Goal: Information Seeking & Learning: Learn about a topic

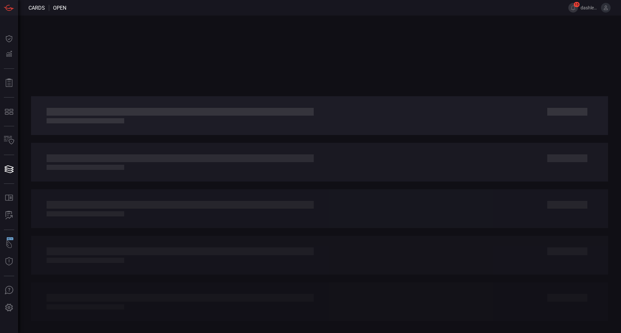
click at [374, 59] on div at bounding box center [319, 175] width 602 height 318
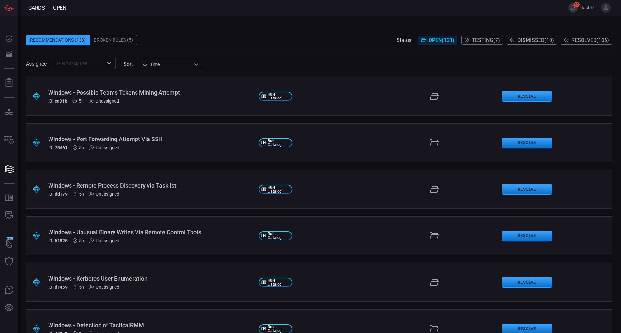
click at [595, 11] on span "dashley.[PERSON_NAME]" at bounding box center [595, 8] width 30 height 10
click at [606, 8] on icon at bounding box center [605, 8] width 6 height 6
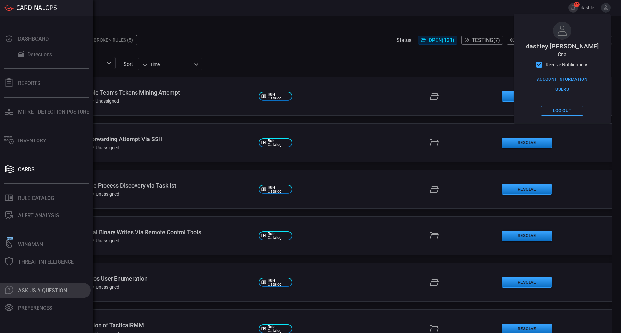
click at [39, 288] on div "Ask Us A Question" at bounding box center [42, 291] width 49 height 6
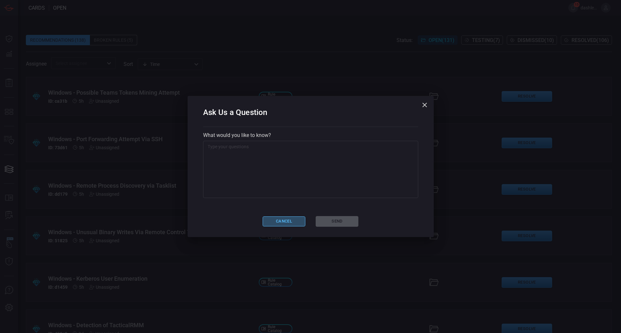
click at [289, 218] on button "Cancel" at bounding box center [283, 222] width 43 height 10
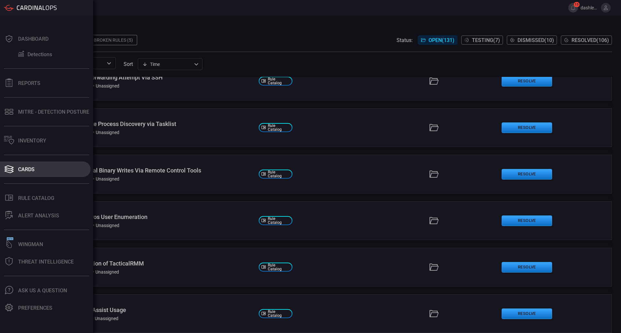
scroll to position [70, 0]
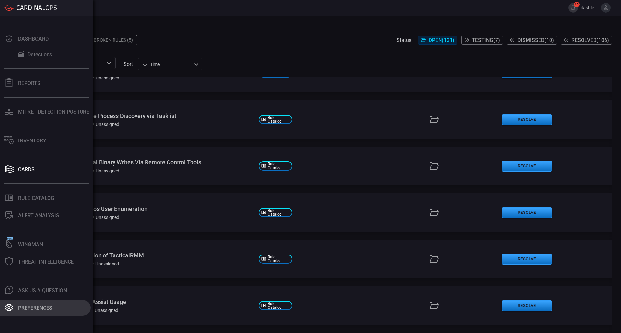
click at [47, 307] on div "Preferences" at bounding box center [35, 308] width 34 height 6
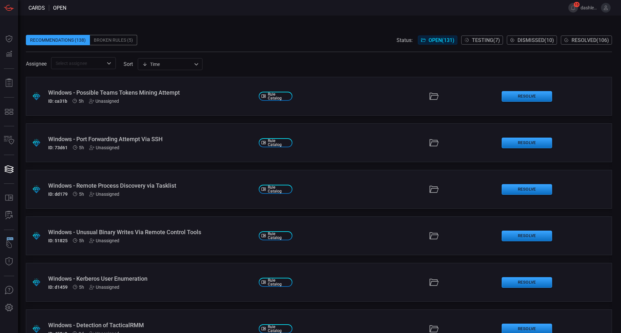
click at [114, 91] on div "Windows - Possible Teams Tokens Mining Attempt" at bounding box center [150, 92] width 205 height 7
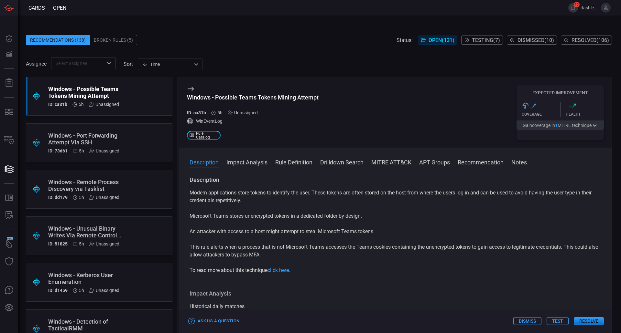
click at [307, 190] on p "Modern applications store tokens to identify the user. These tokens are often s…" at bounding box center [394, 197] width 411 height 16
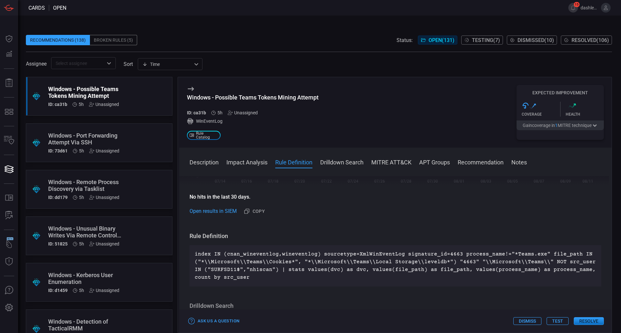
scroll to position [184, 0]
drag, startPoint x: 400, startPoint y: 255, endPoint x: 452, endPoint y: 256, distance: 52.0
click at [452, 256] on p "index IN (cnan_wineventlog,wineventlog) sourcetype=XmlWinEventLog signature_id=…" at bounding box center [395, 266] width 401 height 31
drag, startPoint x: 449, startPoint y: 261, endPoint x: 466, endPoint y: 262, distance: 17.8
click at [466, 262] on p "index IN (cnan_wineventlog,wineventlog) sourcetype=XmlWinEventLog signature_id=…" at bounding box center [395, 266] width 401 height 31
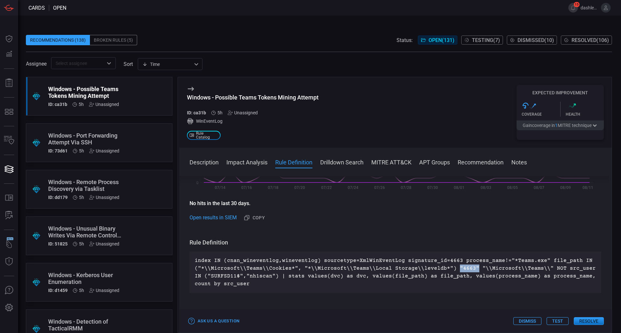
scroll to position [176, 0]
click at [452, 275] on p "index IN (cnan_wineventlog,wineventlog) sourcetype=XmlWinEventLog signature_id=…" at bounding box center [395, 273] width 401 height 31
click at [448, 272] on p "index IN (cnan_wineventlog,wineventlog) sourcetype=XmlWinEventLog signature_id=…" at bounding box center [395, 273] width 401 height 31
click at [450, 271] on p "index IN (cnan_wineventlog,wineventlog) sourcetype=XmlWinEventLog signature_id=…" at bounding box center [395, 273] width 401 height 31
click at [450, 270] on p "index IN (cnan_wineventlog,wineventlog) sourcetype=XmlWinEventLog signature_id=…" at bounding box center [395, 273] width 401 height 31
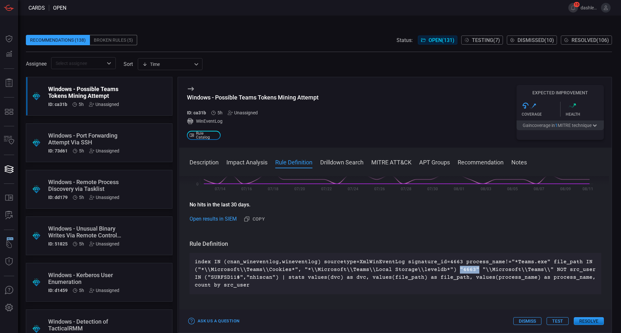
drag, startPoint x: 450, startPoint y: 270, endPoint x: 467, endPoint y: 268, distance: 17.0
click at [467, 268] on p "index IN (cnan_wineventlog,wineventlog) sourcetype=XmlWinEventLog signature_id=…" at bounding box center [395, 273] width 401 height 31
drag, startPoint x: 472, startPoint y: 271, endPoint x: 538, endPoint y: 271, distance: 66.9
click at [538, 271] on p "index IN (cnan_wineventlog,wineventlog) sourcetype=XmlWinEventLog signature_id=…" at bounding box center [395, 273] width 401 height 31
drag, startPoint x: 541, startPoint y: 262, endPoint x: 285, endPoint y: 273, distance: 255.9
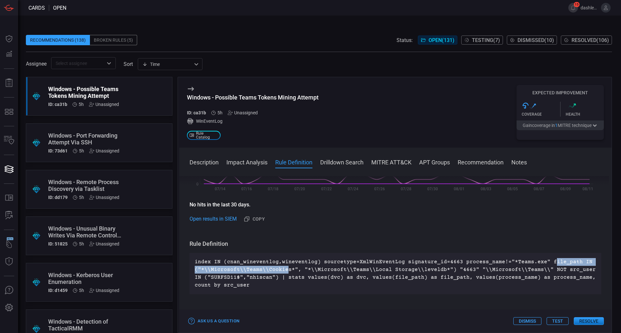
click at [285, 273] on p "index IN (cnan_wineventlog,wineventlog) sourcetype=XmlWinEventLog signature_id=…" at bounding box center [395, 273] width 401 height 31
drag, startPoint x: 474, startPoint y: 268, endPoint x: 538, endPoint y: 270, distance: 64.4
click at [538, 270] on p "index IN (cnan_wineventlog,wineventlog) sourcetype=XmlWinEventLog signature_id=…" at bounding box center [395, 273] width 401 height 31
click at [71, 138] on div "Windows - Port Forwarding Attempt Via SSH" at bounding box center [86, 139] width 77 height 14
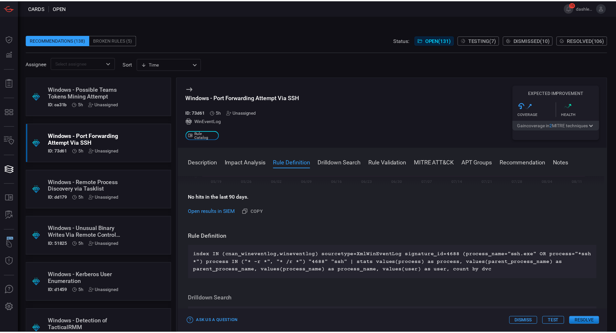
scroll to position [183, 0]
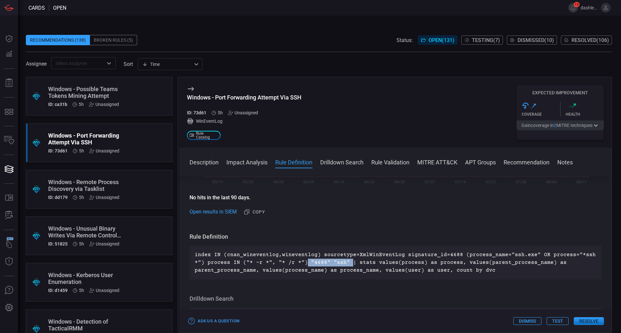
drag, startPoint x: 346, startPoint y: 264, endPoint x: 303, endPoint y: 261, distance: 43.4
click at [303, 261] on p "index IN (cnan_wineventlog,wineventlog) sourcetype=XmlWinEventLog signature_id=…" at bounding box center [395, 262] width 401 height 23
drag, startPoint x: 537, startPoint y: 254, endPoint x: 590, endPoint y: 257, distance: 53.4
click at [590, 257] on p "index IN (cnan_wineventlog,wineventlog) sourcetype=XmlWinEventLog signature_id=…" at bounding box center [395, 262] width 401 height 23
drag, startPoint x: 346, startPoint y: 265, endPoint x: 307, endPoint y: 263, distance: 39.2
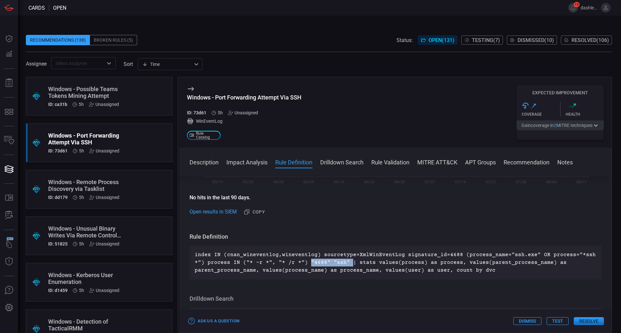
click at [307, 263] on p "index IN (cnan_wineventlog,wineventlog) sourcetype=XmlWinEventLog signature_id=…" at bounding box center [395, 262] width 401 height 23
drag, startPoint x: 307, startPoint y: 263, endPoint x: 342, endPoint y: 262, distance: 35.2
click at [342, 262] on p "index IN (cnan_wineventlog,wineventlog) sourcetype=XmlWinEventLog signature_id=…" at bounding box center [395, 262] width 401 height 23
click at [337, 240] on h3 "Rule Definition" at bounding box center [394, 237] width 411 height 8
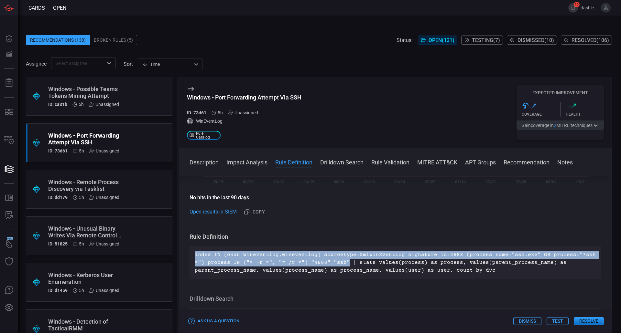
drag, startPoint x: 343, startPoint y: 262, endPoint x: 193, endPoint y: 254, distance: 150.9
click at [193, 254] on div "index IN (cnan_wineventlog,wineventlog) sourcetype=XmlWinEventLog signature_id=…" at bounding box center [394, 263] width 411 height 34
click at [436, 258] on p "index IN (cnan_wineventlog,wineventlog) sourcetype=XmlWinEventLog signature_id=…" at bounding box center [395, 262] width 401 height 23
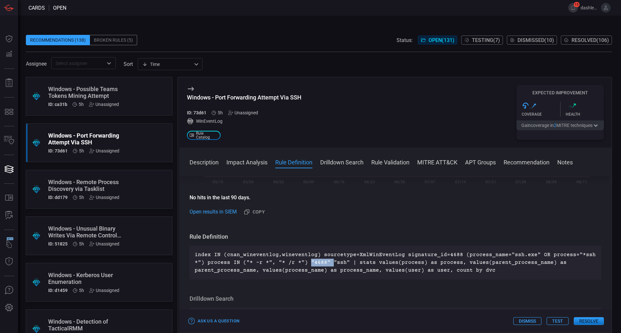
drag, startPoint x: 307, startPoint y: 261, endPoint x: 326, endPoint y: 262, distance: 19.1
click at [326, 262] on p "index IN (cnan_wineventlog,wineventlog) sourcetype=XmlWinEventLog signature_id=…" at bounding box center [395, 262] width 401 height 23
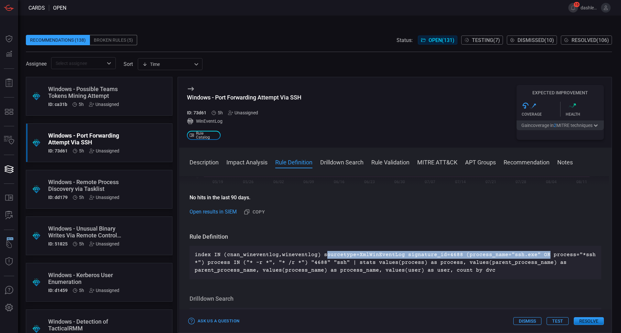
drag, startPoint x: 320, startPoint y: 256, endPoint x: 536, endPoint y: 258, distance: 215.3
click at [536, 258] on p "index IN (cnan_wineventlog,wineventlog) sourcetype=XmlWinEventLog signature_id=…" at bounding box center [395, 262] width 401 height 23
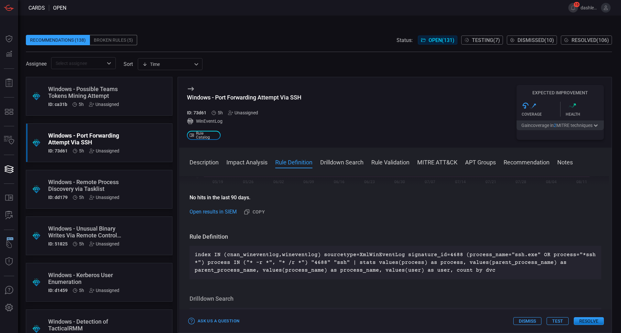
drag, startPoint x: 448, startPoint y: 246, endPoint x: 432, endPoint y: 218, distance: 31.6
click at [432, 218] on div "Description Secure Shell (SSH) is a secure protocol used to operate network ser…" at bounding box center [395, 253] width 432 height 154
drag, startPoint x: 66, startPoint y: 131, endPoint x: 62, endPoint y: 135, distance: 5.9
drag, startPoint x: 62, startPoint y: 135, endPoint x: 56, endPoint y: 138, distance: 6.5
click at [68, 95] on div "Windows - Possible Teams Tokens Mining Attempt" at bounding box center [86, 93] width 77 height 14
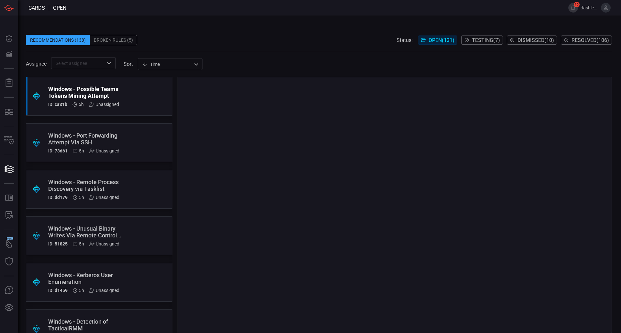
click at [98, 135] on div "Windows - Port Forwarding Attempt Via SSH" at bounding box center [86, 139] width 77 height 14
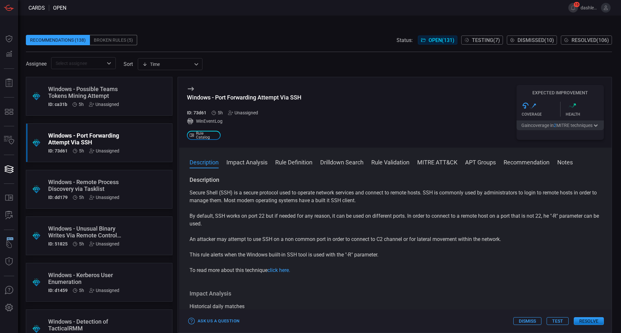
drag, startPoint x: 98, startPoint y: 135, endPoint x: 87, endPoint y: 138, distance: 11.3
drag, startPoint x: 87, startPoint y: 138, endPoint x: 69, endPoint y: 148, distance: 20.7
drag, startPoint x: 69, startPoint y: 148, endPoint x: 42, endPoint y: 144, distance: 28.1
drag, startPoint x: 42, startPoint y: 144, endPoint x: 285, endPoint y: 99, distance: 247.6
click at [285, 99] on div "Windows - Port Forwarding Attempt Via SSH" at bounding box center [244, 97] width 114 height 7
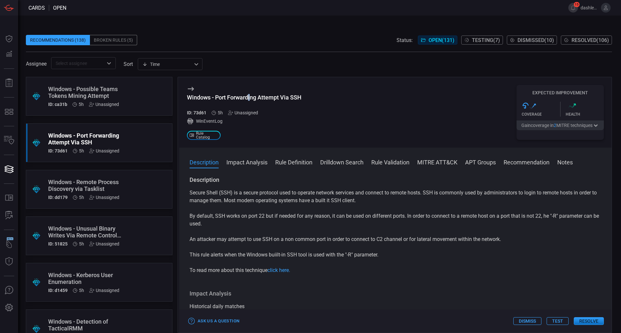
drag, startPoint x: 285, startPoint y: 98, endPoint x: 247, endPoint y: 94, distance: 38.0
click at [248, 94] on div "Windows - Port Forwarding Attempt Via SSH" at bounding box center [244, 97] width 114 height 7
click at [115, 235] on div "Windows - Unusual Binary Writes Via Remote Control Tools" at bounding box center [86, 232] width 77 height 14
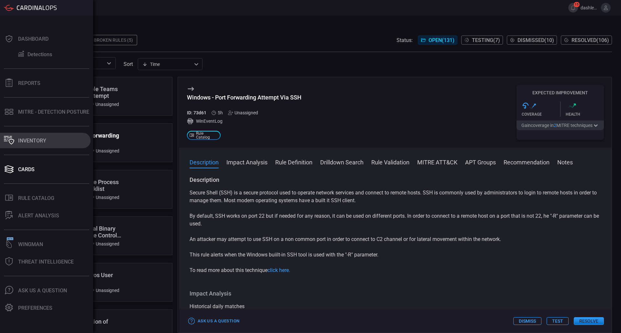
type button "/inventory"
click at [22, 134] on button "Inventory" at bounding box center [45, 141] width 90 height 16
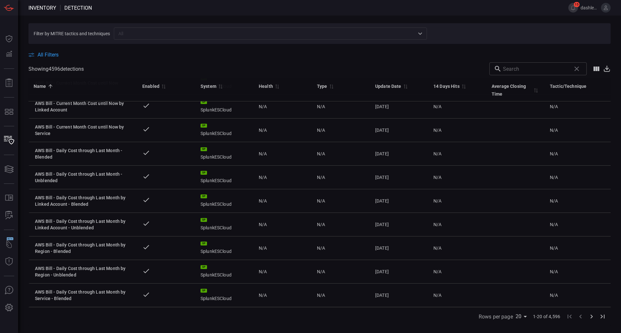
scroll to position [271, 0]
click at [589, 314] on icon "Go to next page" at bounding box center [591, 317] width 8 height 8
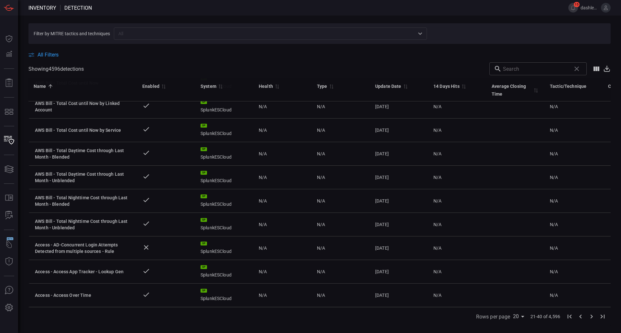
click at [591, 314] on icon "Go to next page" at bounding box center [591, 317] width 8 height 8
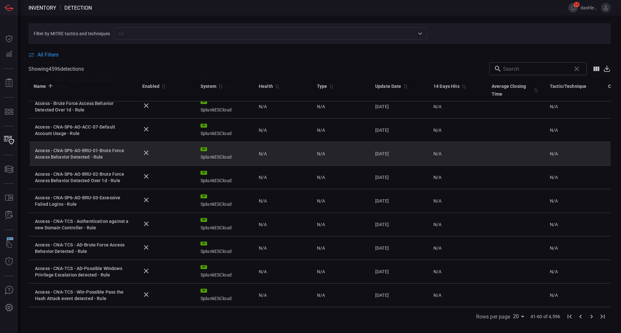
click at [90, 148] on div "Access - CNA-SP6-AO-BRU-01-Brute Force Access Behavior Detected - Rule" at bounding box center [83, 153] width 97 height 13
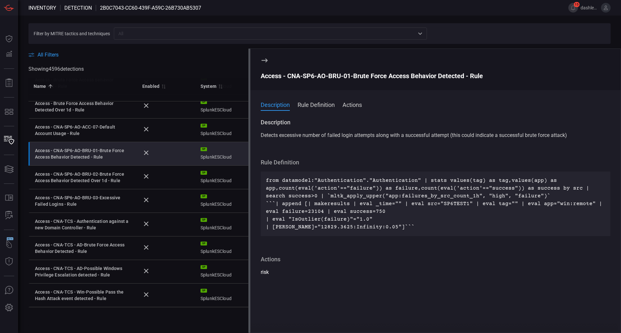
click at [135, 55] on div "All Filters" at bounding box center [319, 55] width 582 height 6
drag, startPoint x: 263, startPoint y: 61, endPoint x: 286, endPoint y: 54, distance: 23.7
click at [263, 61] on icon at bounding box center [265, 61] width 8 height 8
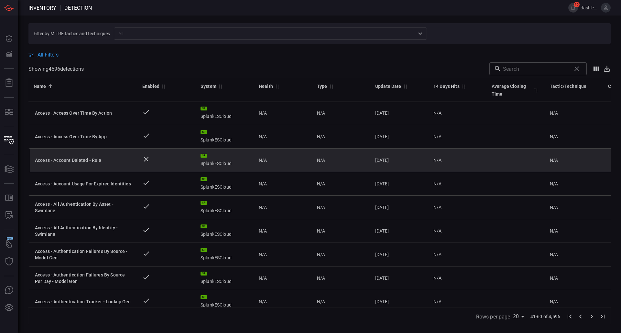
scroll to position [0, 172]
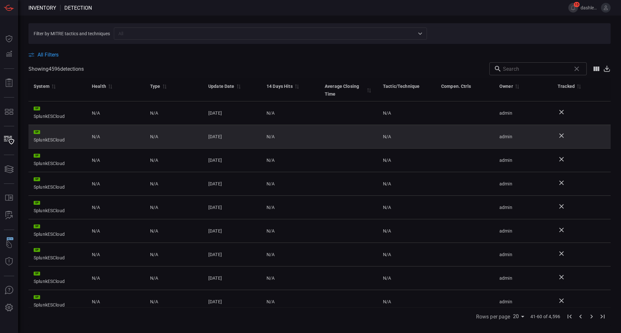
click at [559, 136] on icon at bounding box center [561, 135] width 5 height 5
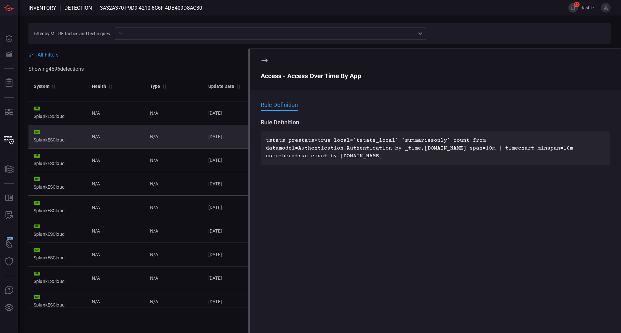
drag, startPoint x: 261, startPoint y: 59, endPoint x: 252, endPoint y: 63, distance: 9.7
click at [261, 59] on icon at bounding box center [265, 61] width 8 height 8
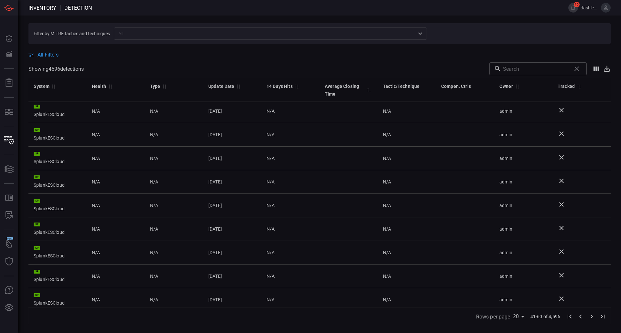
scroll to position [2, 172]
click at [594, 65] on button "Show/Hide columns" at bounding box center [596, 68] width 13 height 13
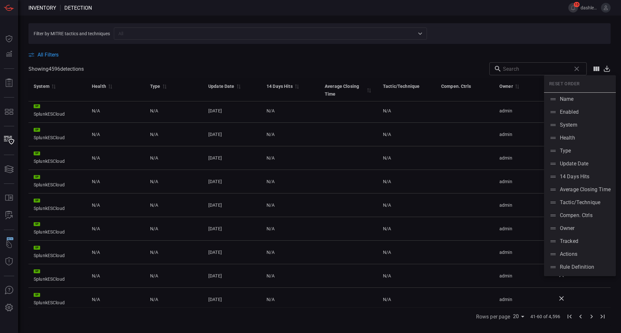
click at [568, 253] on p "Actions" at bounding box center [567, 254] width 17 height 8
drag, startPoint x: 570, startPoint y: 250, endPoint x: 577, endPoint y: 221, distance: 29.9
click at [577, 221] on ul "Reset order Name Enabled System Health Type Update Date 14 Days Hits Average Cl…" at bounding box center [580, 175] width 72 height 201
drag, startPoint x: 577, startPoint y: 222, endPoint x: 575, endPoint y: 240, distance: 18.2
click at [575, 240] on ul "Reset order Name Enabled System Health Type Update Date 14 Days Hits Average Cl…" at bounding box center [580, 175] width 72 height 201
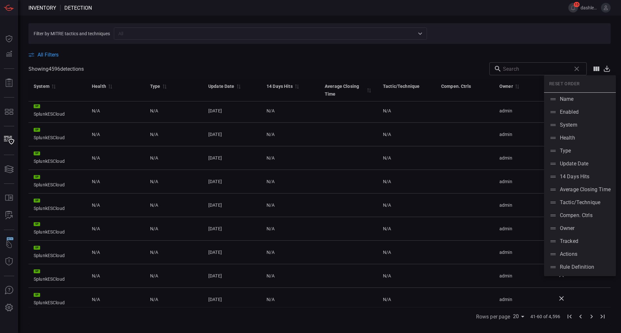
click at [575, 237] on div "Tracked" at bounding box center [563, 241] width 29 height 9
click at [572, 45] on div at bounding box center [310, 166] width 621 height 333
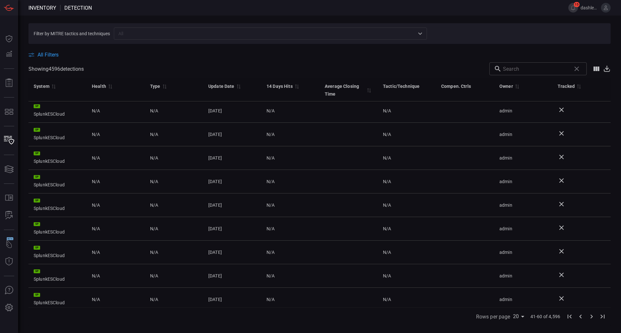
click at [605, 69] on icon at bounding box center [607, 68] width 4 height 4
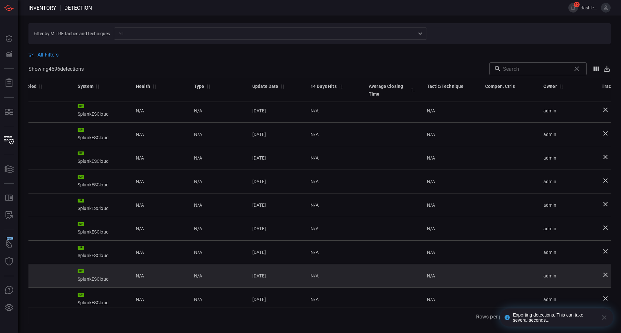
scroll to position [2, 0]
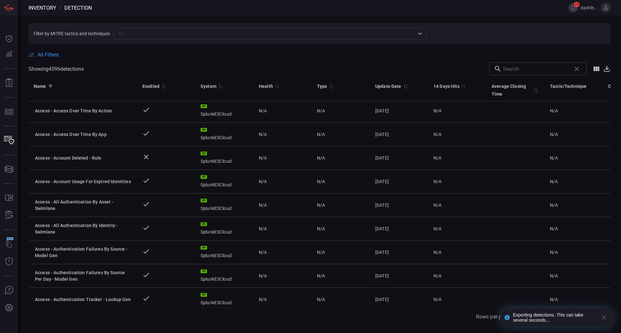
click at [44, 57] on span "All Filters" at bounding box center [47, 55] width 21 height 6
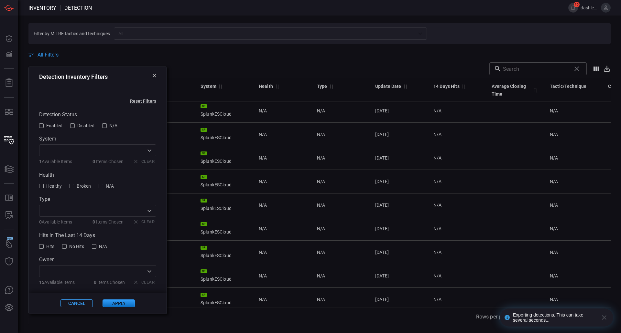
click at [51, 126] on span "Enabled" at bounding box center [54, 125] width 16 height 5
click at [47, 185] on span "Healthy" at bounding box center [54, 186] width 16 height 5
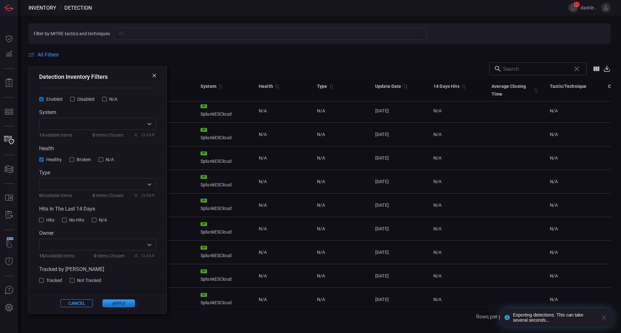
click at [59, 285] on span at bounding box center [97, 288] width 117 height 10
click at [59, 282] on span "Tracked" at bounding box center [54, 280] width 16 height 5
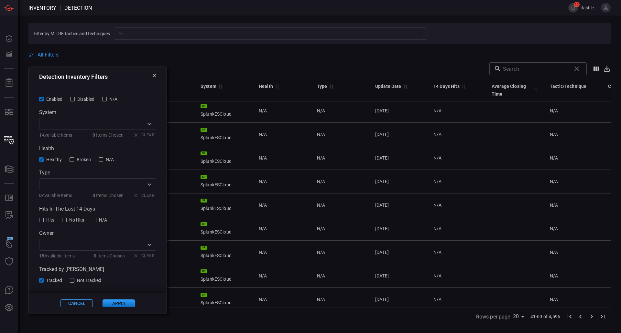
click at [49, 157] on span "Healthy" at bounding box center [54, 159] width 16 height 5
click at [116, 302] on button "Apply" at bounding box center [118, 304] width 32 height 8
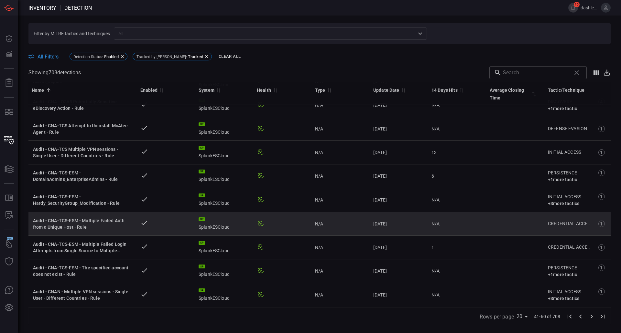
scroll to position [277, 2]
click at [222, 222] on div "SP SplunkESCloud" at bounding box center [222, 224] width 48 height 13
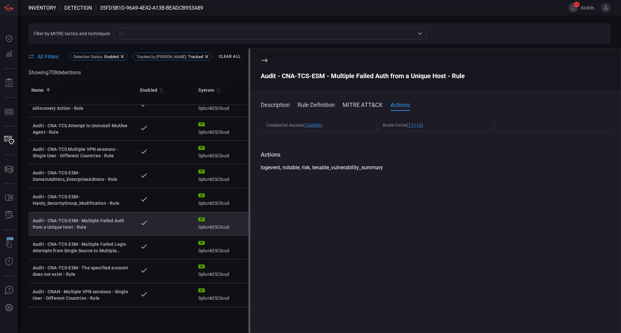
scroll to position [305, 0]
click at [322, 109] on span at bounding box center [435, 113] width 370 height 10
click at [322, 105] on button "Rule Definition" at bounding box center [315, 105] width 37 height 8
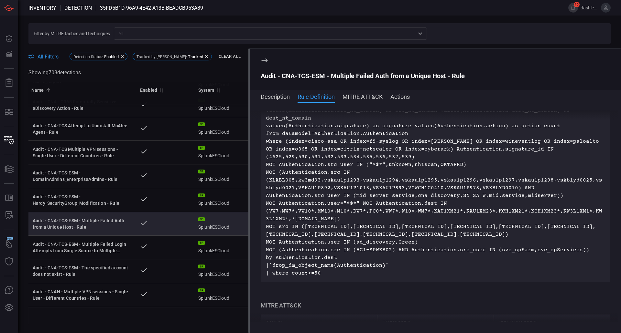
scroll to position [0, 0]
